Goal: Task Accomplishment & Management: Use online tool/utility

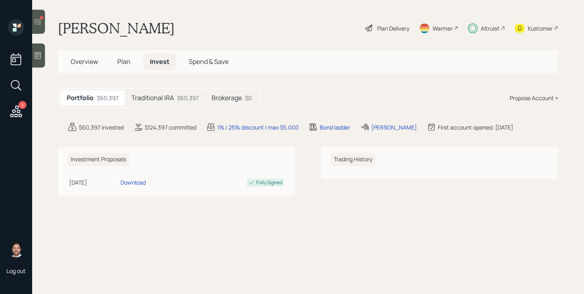
click at [159, 100] on h5 "Traditional IRA" at bounding box center [152, 98] width 43 height 8
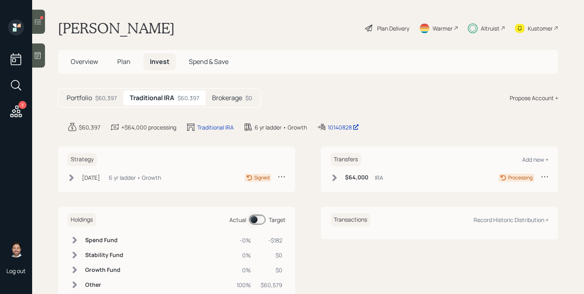
click at [38, 24] on icon at bounding box center [38, 22] width 7 height 6
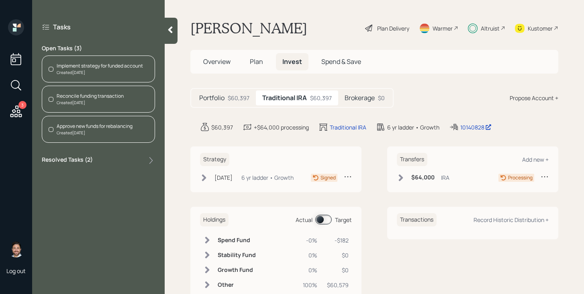
click at [103, 97] on div "Reconcile funding transaction" at bounding box center [90, 95] width 67 height 7
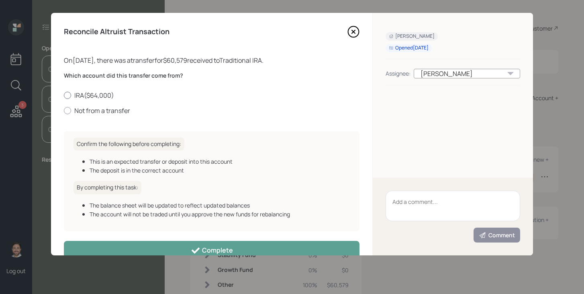
click at [86, 97] on label "IRA ( $64,000 )" at bounding box center [212, 95] width 296 height 9
click at [64, 95] on input "IRA ( $64,000 )" at bounding box center [63, 95] width 0 height 0
radio input "true"
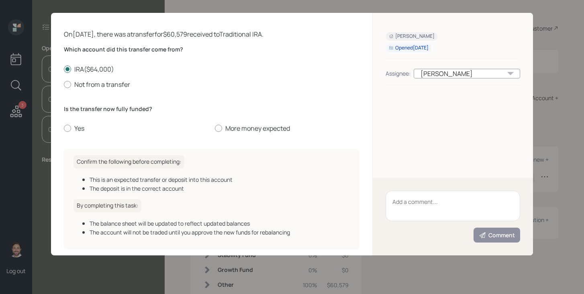
scroll to position [27, 0]
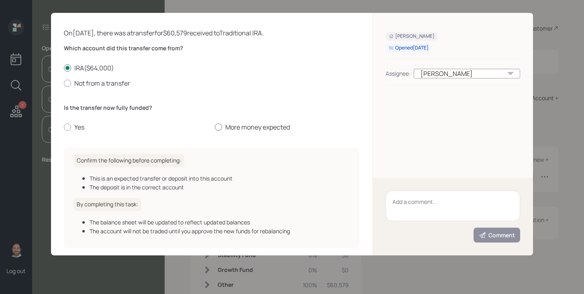
click at [220, 126] on div at bounding box center [218, 126] width 7 height 7
click at [215, 127] on input "More money expected" at bounding box center [214, 127] width 0 height 0
radio input "true"
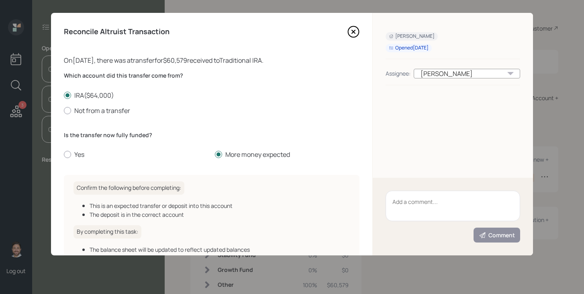
scroll to position [61, 0]
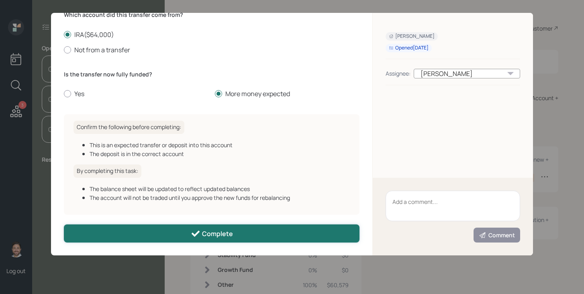
click at [189, 240] on button "Complete" at bounding box center [212, 233] width 296 height 18
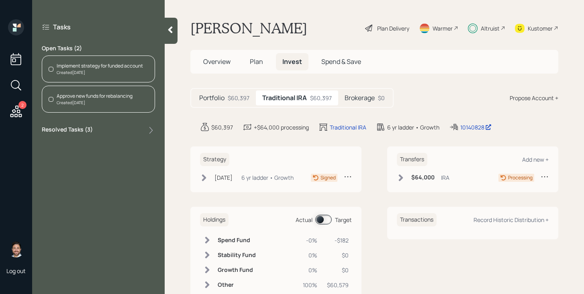
click at [121, 73] on div "Created [DATE]" at bounding box center [100, 72] width 86 height 6
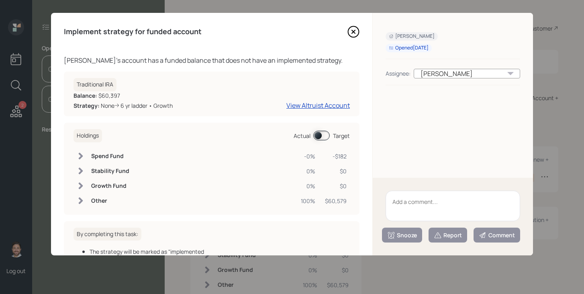
scroll to position [63, 0]
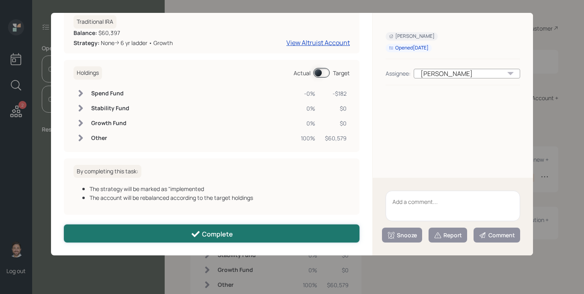
click at [205, 234] on div "Complete" at bounding box center [212, 234] width 42 height 10
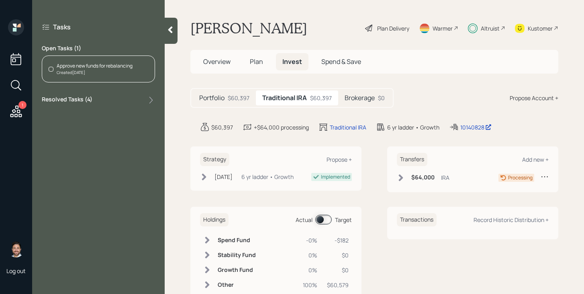
click at [126, 66] on div "Approve new funds for rebalancing" at bounding box center [95, 65] width 76 height 7
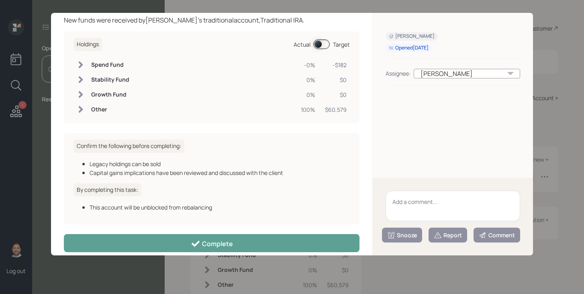
scroll to position [50, 0]
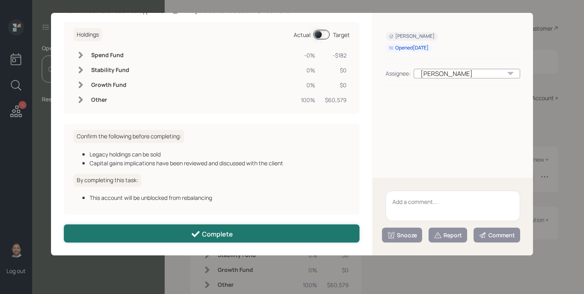
click at [210, 234] on div "Complete" at bounding box center [212, 234] width 42 height 10
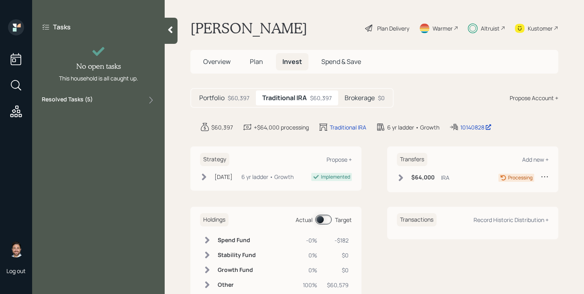
click at [171, 32] on icon at bounding box center [170, 29] width 4 height 7
